Goal: Book appointment/travel/reservation

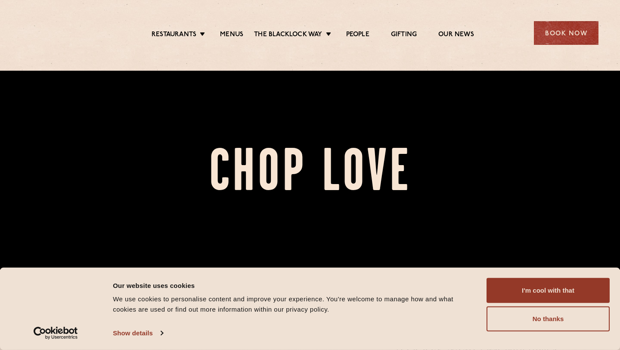
scroll to position [121, 0]
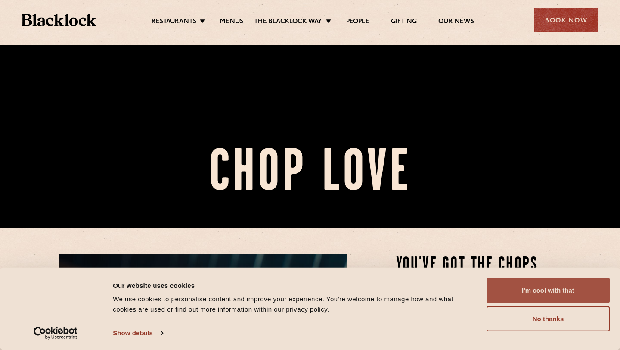
click at [529, 300] on button "I'm cool with that" at bounding box center [548, 290] width 123 height 25
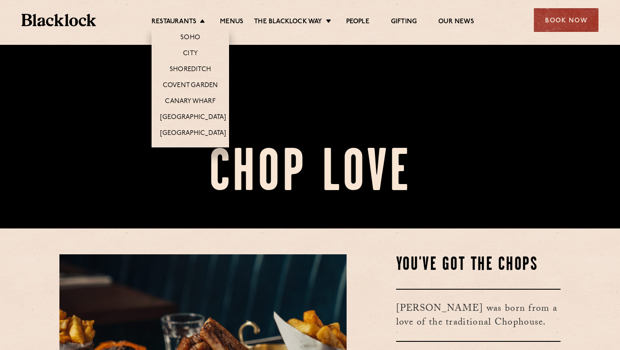
click at [199, 25] on li "Restaurants Soho City Shoreditch Covent Garden Canary Wharf Manchester Birmingh…" at bounding box center [181, 22] width 58 height 9
click at [199, 69] on link "Shoreditch" at bounding box center [190, 69] width 41 height 9
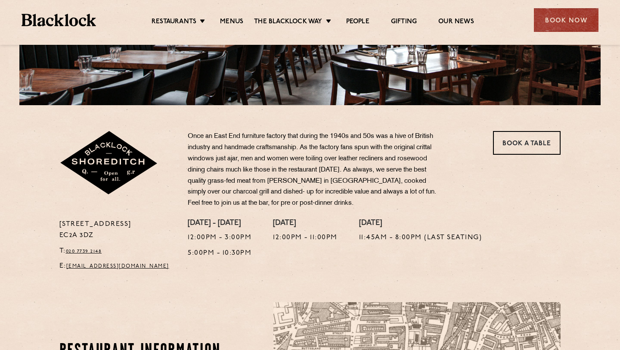
scroll to position [244, 0]
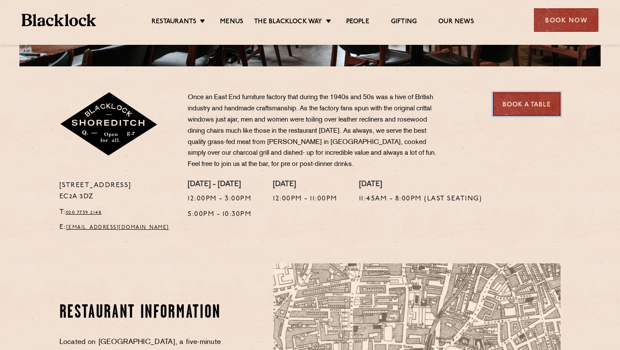
click at [513, 103] on link "Book a Table" at bounding box center [527, 104] width 68 height 24
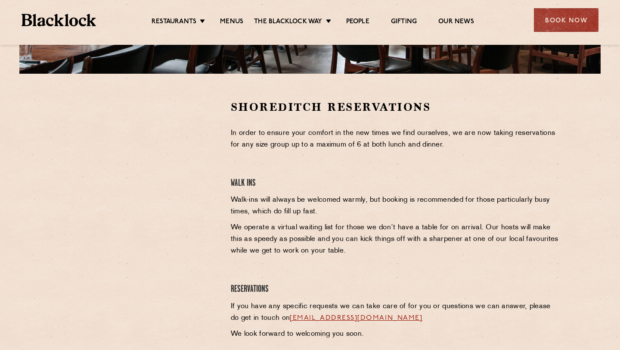
scroll to position [224, 0]
